Goal: Check status: Check status

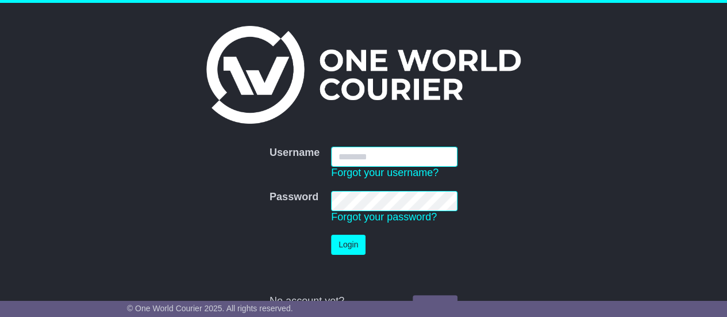
type input "**********"
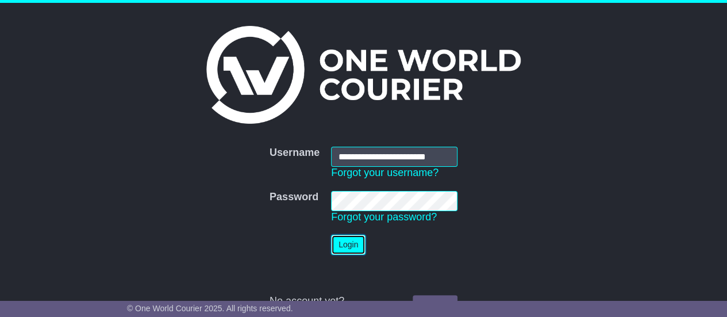
click at [352, 245] on button "Login" at bounding box center [348, 245] width 34 height 20
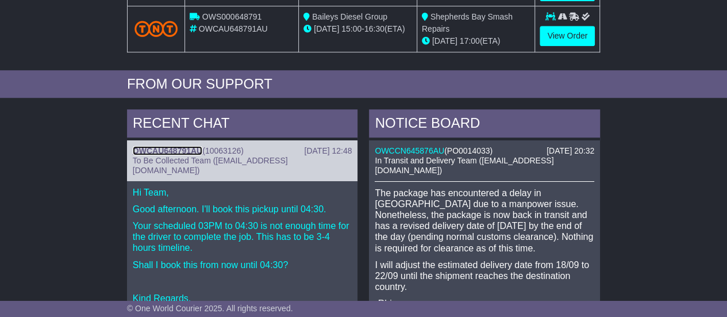
click at [168, 149] on link "OWCAU648791AU" at bounding box center [168, 150] width 70 height 9
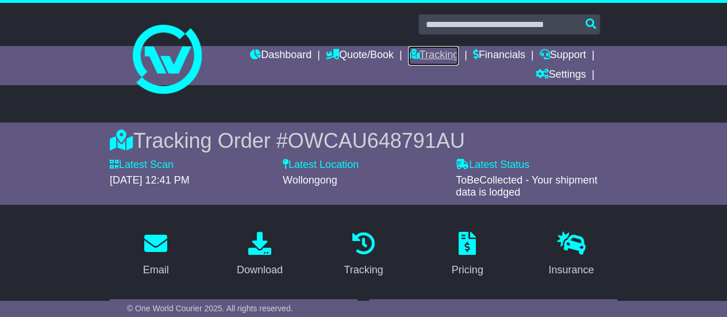
click at [421, 56] on link "Tracking" at bounding box center [433, 56] width 51 height 20
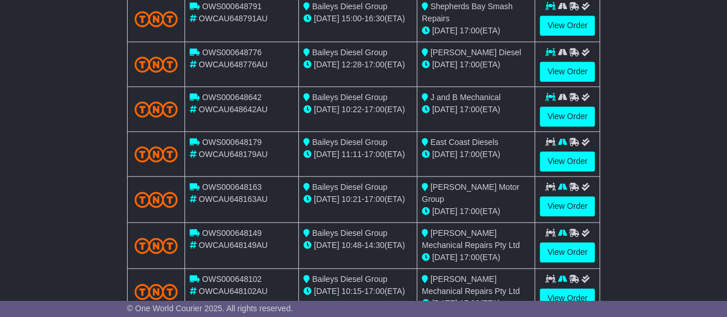
scroll to position [653, 0]
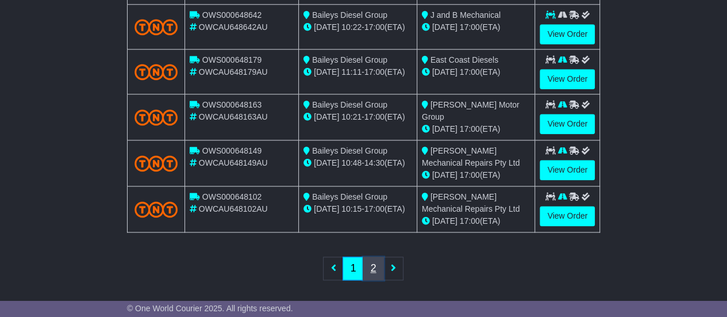
click at [377, 259] on link "2" at bounding box center [373, 268] width 21 height 24
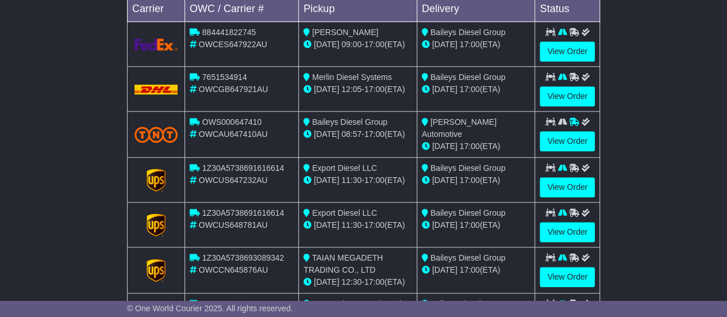
scroll to position [443, 0]
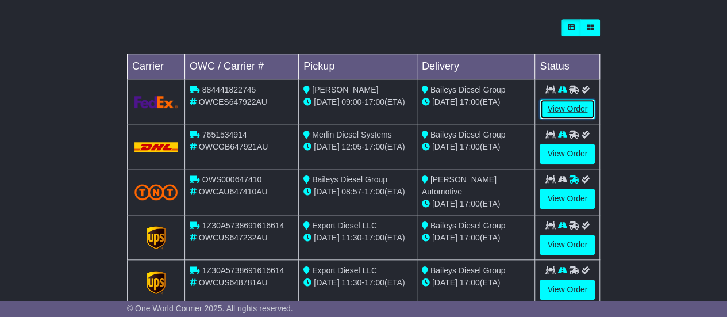
click at [581, 113] on link "View Order" at bounding box center [567, 109] width 55 height 20
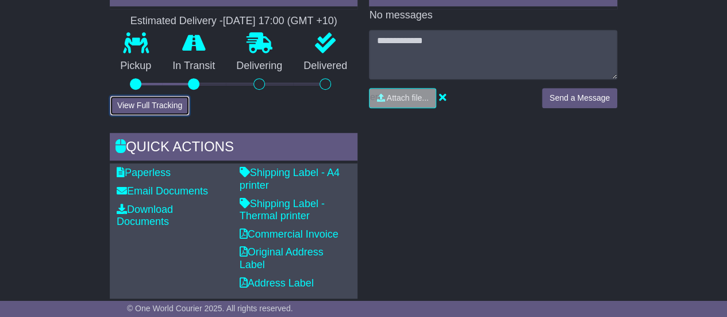
click at [168, 96] on button "View Full Tracking" at bounding box center [150, 105] width 80 height 20
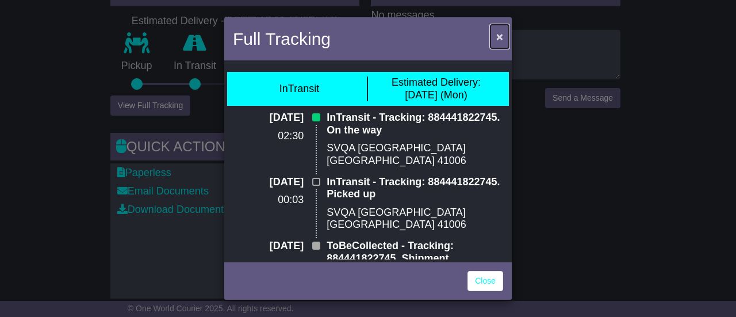
click at [496, 43] on button "×" at bounding box center [499, 37] width 18 height 24
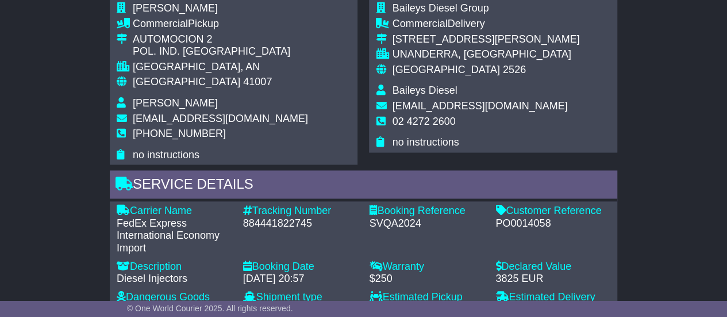
scroll to position [747, 0]
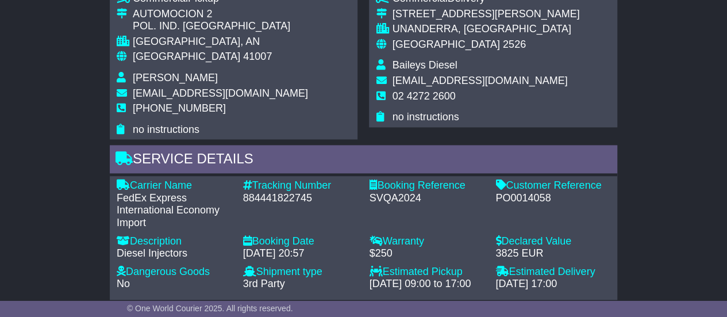
click at [291, 192] on div "884441822745" at bounding box center [300, 198] width 115 height 13
copy div "884441822745"
